Goal: Check status: Check status

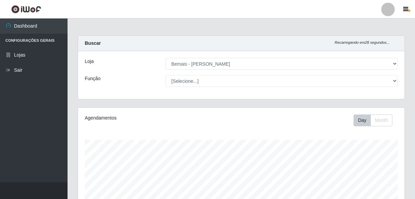
select select "230"
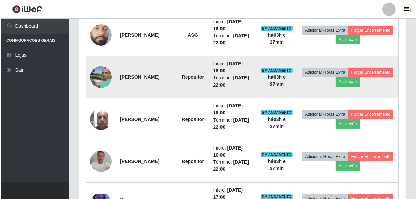
scroll to position [293, 0]
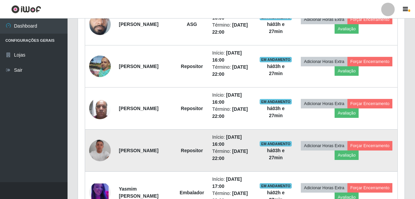
click at [94, 145] on img at bounding box center [100, 151] width 22 height 22
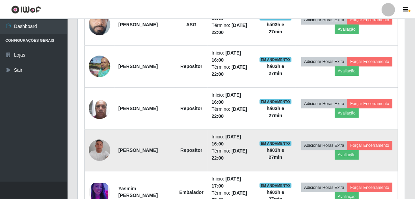
scroll to position [140, 323]
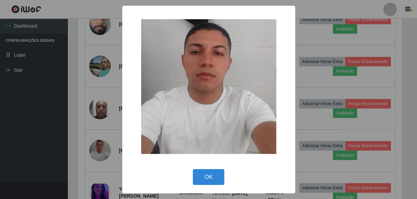
click at [97, 139] on div "× OK Cancel" at bounding box center [208, 99] width 417 height 199
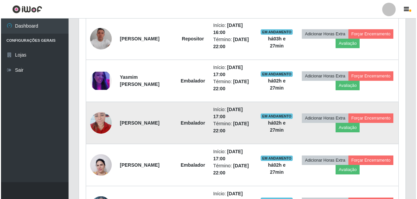
scroll to position [415, 0]
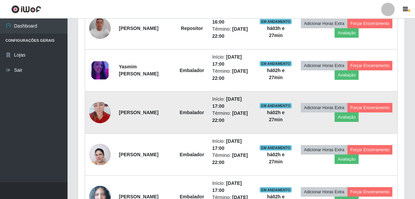
click at [103, 108] on img at bounding box center [100, 112] width 22 height 29
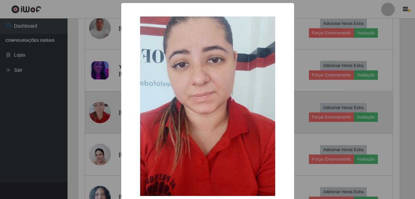
scroll to position [140, 323]
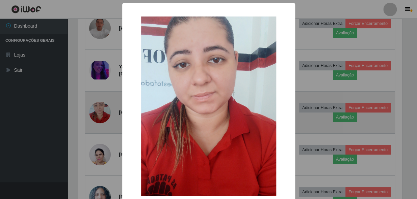
click at [103, 108] on div "× OK Cancel" at bounding box center [208, 99] width 417 height 199
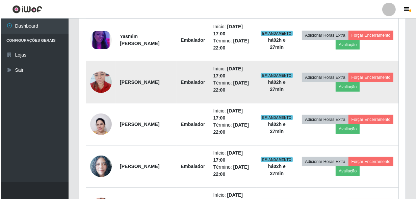
scroll to position [446, 0]
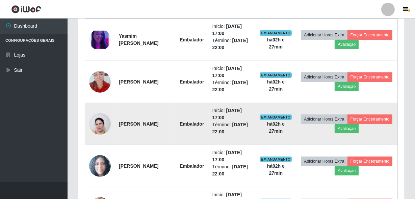
click at [101, 125] on img at bounding box center [100, 124] width 22 height 29
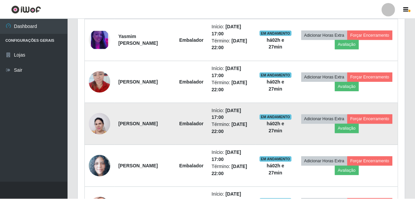
scroll to position [140, 323]
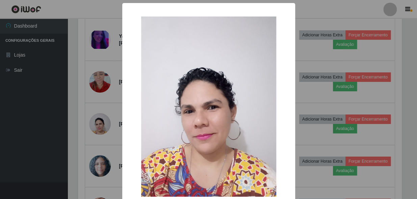
click at [95, 101] on div "× OK Cancel" at bounding box center [208, 99] width 417 height 199
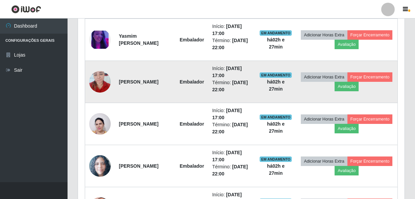
scroll to position [140, 326]
click at [101, 88] on img at bounding box center [100, 82] width 22 height 29
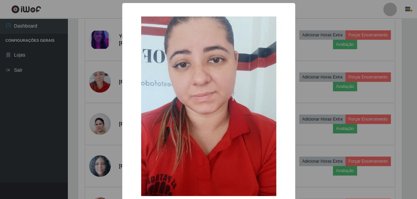
click at [105, 85] on div "× OK Cancel" at bounding box center [208, 99] width 417 height 199
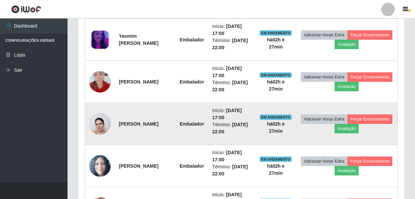
scroll to position [477, 0]
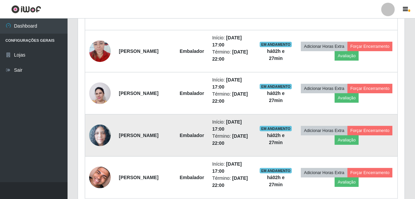
click at [94, 132] on img at bounding box center [100, 136] width 22 height 22
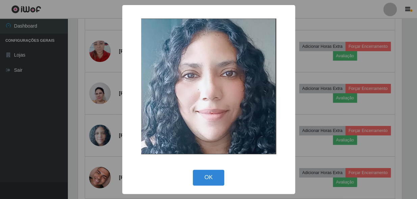
click at [42, 44] on div "× OK Cancel" at bounding box center [208, 99] width 417 height 199
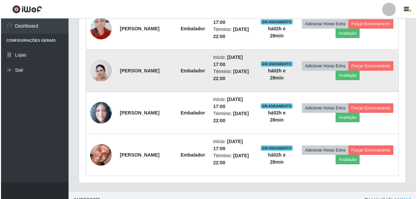
scroll to position [507, 0]
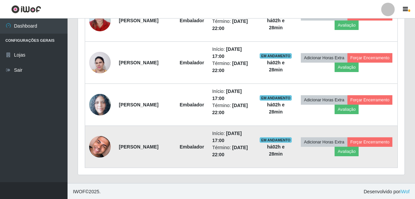
click at [95, 143] on img at bounding box center [100, 147] width 22 height 27
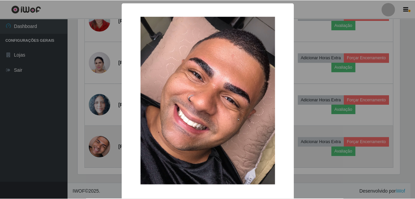
scroll to position [0, 0]
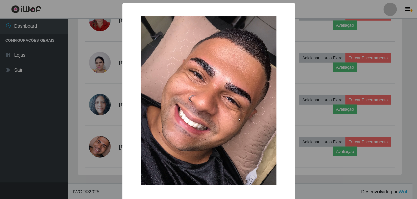
click at [106, 92] on div "× OK Cancel" at bounding box center [208, 99] width 417 height 199
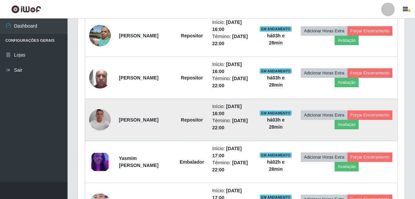
click at [104, 114] on img at bounding box center [100, 120] width 22 height 22
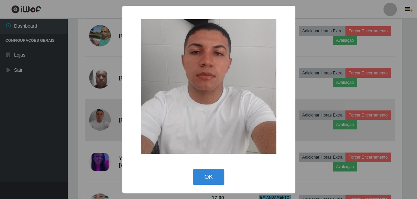
click at [104, 114] on div "× OK Cancel" at bounding box center [208, 99] width 417 height 199
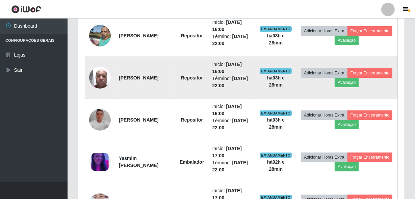
click at [90, 80] on img at bounding box center [100, 77] width 22 height 29
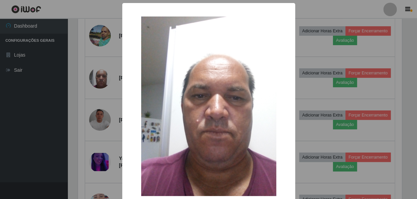
click at [92, 61] on div "× OK Cancel" at bounding box center [208, 99] width 417 height 199
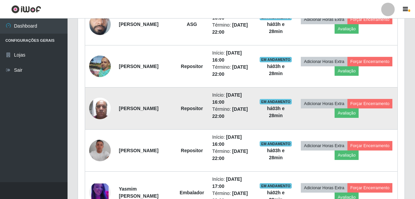
click at [96, 101] on img at bounding box center [100, 108] width 22 height 29
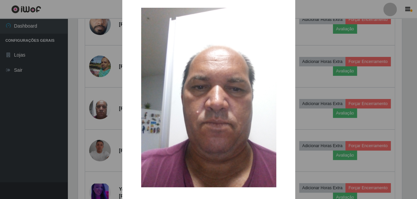
click at [325, 92] on div "× OK Cancel" at bounding box center [208, 99] width 417 height 199
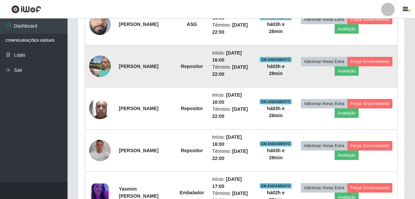
click at [96, 61] on img at bounding box center [100, 66] width 22 height 29
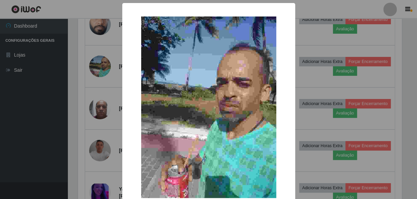
click at [62, 102] on div "× OK Cancel" at bounding box center [208, 99] width 417 height 199
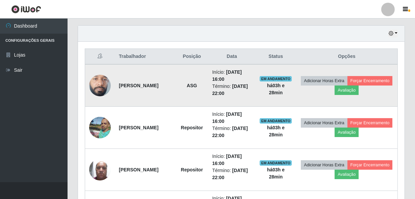
click at [99, 90] on img at bounding box center [100, 86] width 22 height 48
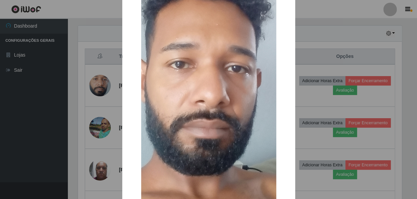
click at [3, 111] on div "× OK Cancel" at bounding box center [208, 99] width 417 height 199
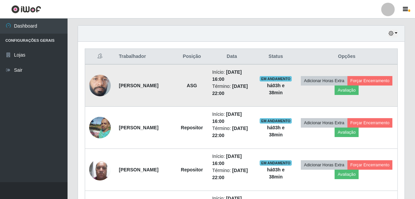
click at [94, 82] on img at bounding box center [100, 86] width 22 height 48
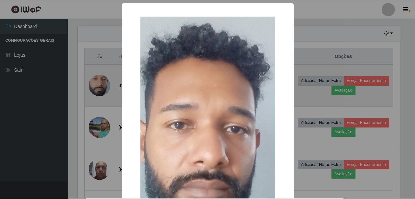
scroll to position [140, 323]
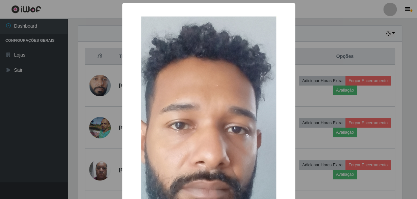
click at [102, 95] on div "× OK Cancel" at bounding box center [208, 99] width 417 height 199
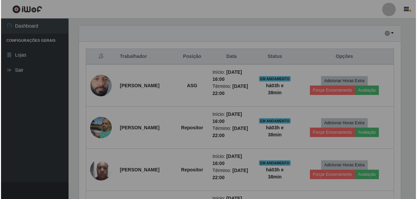
scroll to position [140, 326]
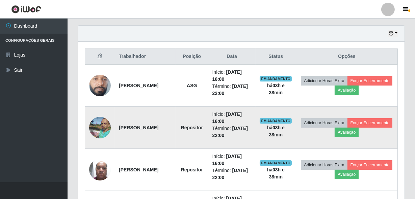
click at [101, 122] on img at bounding box center [100, 127] width 22 height 29
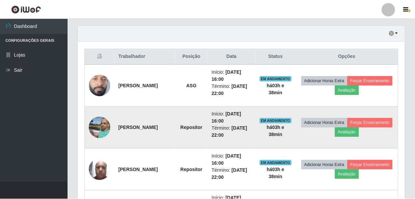
scroll to position [140, 323]
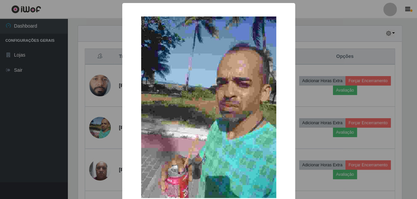
click at [101, 122] on div "× OK Cancel" at bounding box center [208, 99] width 417 height 199
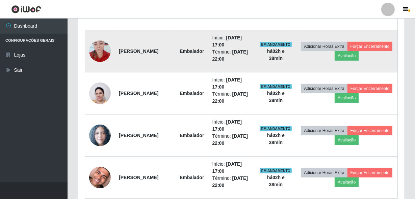
scroll to position [507, 0]
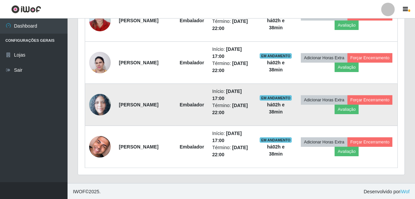
click at [88, 105] on td at bounding box center [100, 105] width 30 height 42
click at [91, 103] on img at bounding box center [100, 105] width 22 height 22
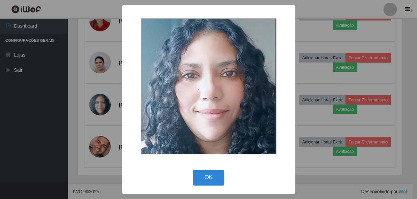
drag, startPoint x: 91, startPoint y: 103, endPoint x: 96, endPoint y: 97, distance: 7.5
click at [94, 99] on div "× OK Cancel" at bounding box center [208, 99] width 417 height 199
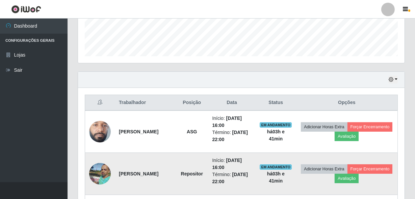
scroll to position [231, 0]
